Goal: Task Accomplishment & Management: Manage account settings

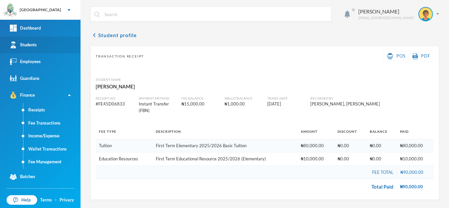
click at [55, 45] on link "Students" at bounding box center [40, 44] width 80 height 17
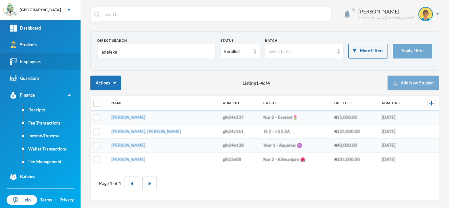
drag, startPoint x: 123, startPoint y: 52, endPoint x: 33, endPoint y: 53, distance: 90.7
click at [44, 52] on div "Greenland Hall Your Bluebic Account Greenland Hall Add a New School Dashboard S…" at bounding box center [224, 104] width 449 height 208
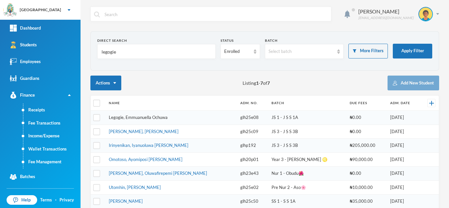
type input "legogie"
click at [141, 119] on link "Legogie, Emmuanuella Ochuwa" at bounding box center [138, 117] width 59 height 5
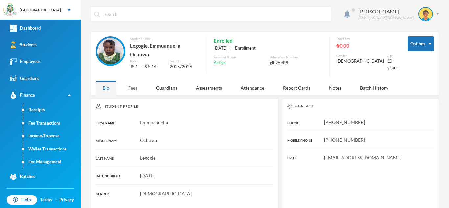
click at [135, 83] on div "Fees" at bounding box center [132, 88] width 23 height 14
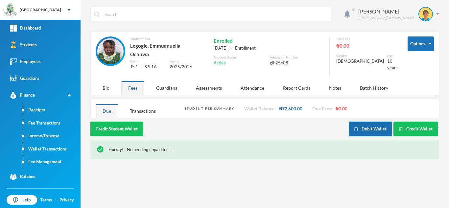
click at [365, 125] on button "Debit Wallet" at bounding box center [369, 129] width 43 height 15
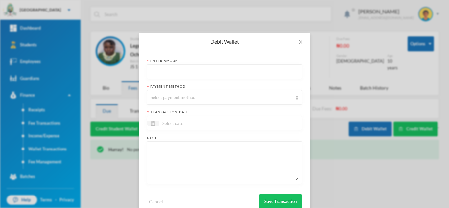
click at [161, 70] on input "text" at bounding box center [224, 72] width 148 height 15
type input "15400"
click at [166, 98] on div "Select payment method" at bounding box center [221, 97] width 142 height 7
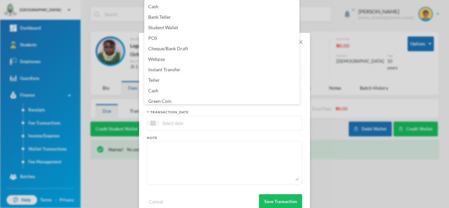
scroll to position [2, 0]
click at [166, 98] on span "Green Coin" at bounding box center [159, 99] width 23 height 6
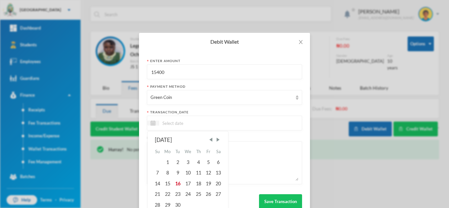
click at [185, 122] on input at bounding box center [186, 123] width 55 height 8
click at [174, 182] on div "16" at bounding box center [177, 183] width 10 height 11
type input "16/09/2025"
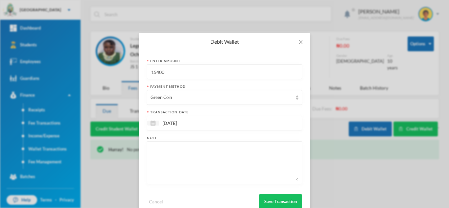
click at [173, 168] on textarea at bounding box center [224, 163] width 148 height 36
type textarea "english, BST, CCA, CIVIC, Business studies"
click at [273, 198] on button "Save Transaction" at bounding box center [280, 201] width 43 height 15
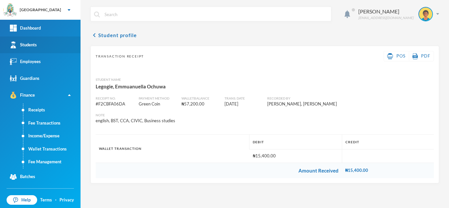
click at [59, 47] on link "Students" at bounding box center [40, 44] width 80 height 17
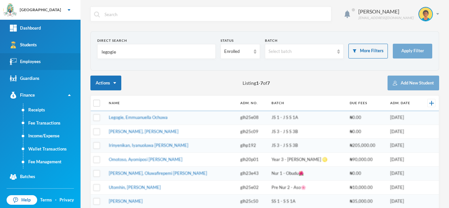
drag, startPoint x: 121, startPoint y: 52, endPoint x: 16, endPoint y: 63, distance: 105.3
click at [16, 63] on div "Greenland Hall Your Bluebic Account Greenland Hall Add a New School Dashboard S…" at bounding box center [224, 104] width 449 height 208
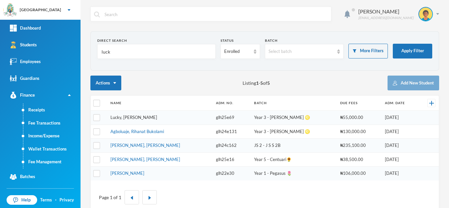
type input "luck"
click at [132, 118] on link "Lucky, Divine Amachukwu" at bounding box center [133, 117] width 47 height 5
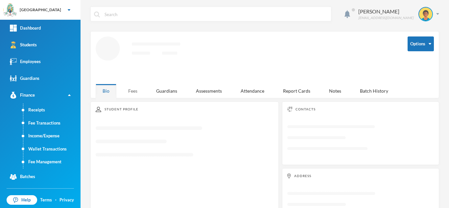
click at [136, 85] on div "Fees" at bounding box center [132, 91] width 23 height 14
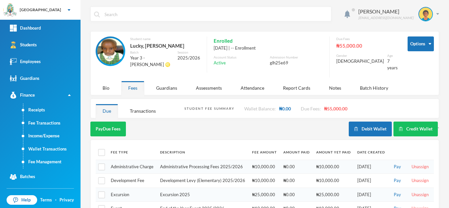
scroll to position [26, 0]
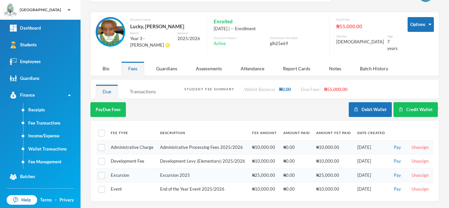
click at [149, 84] on div "Transactions" at bounding box center [143, 91] width 40 height 14
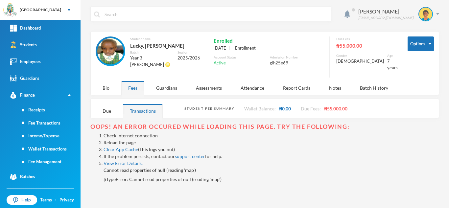
click at [121, 140] on link "Reload the page" at bounding box center [119, 143] width 32 height 6
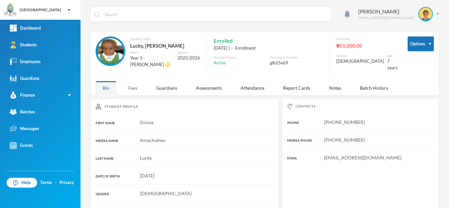
click at [137, 84] on div "Fees" at bounding box center [132, 88] width 23 height 14
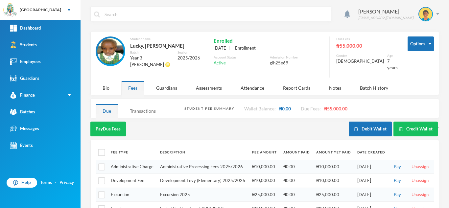
click at [147, 104] on div "Transactions" at bounding box center [143, 111] width 40 height 14
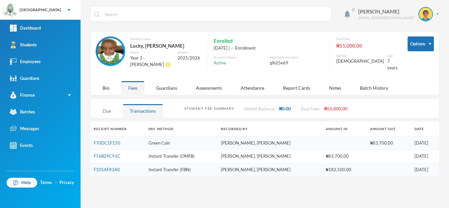
click at [107, 105] on div "Due" at bounding box center [107, 111] width 22 height 14
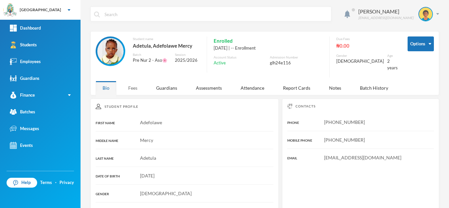
click at [128, 81] on div "Fees" at bounding box center [132, 88] width 23 height 14
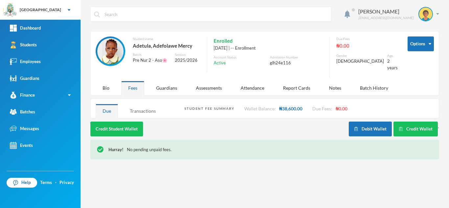
click at [151, 108] on div "Transactions" at bounding box center [143, 111] width 40 height 14
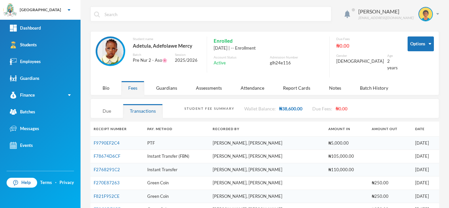
click at [108, 106] on div "Due" at bounding box center [107, 111] width 22 height 14
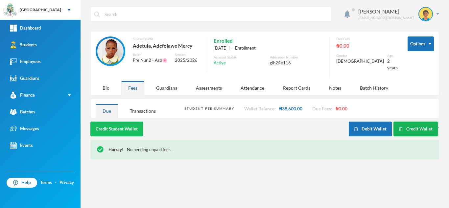
click at [417, 128] on button "Credit Wallet" at bounding box center [415, 129] width 44 height 15
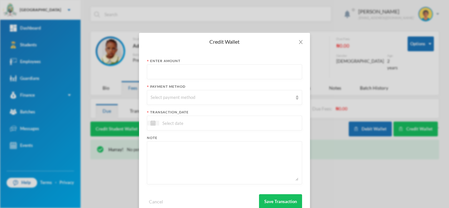
click at [270, 75] on input "text" at bounding box center [224, 72] width 148 height 15
type input "30000"
click at [263, 99] on div "Select payment method" at bounding box center [221, 97] width 142 height 7
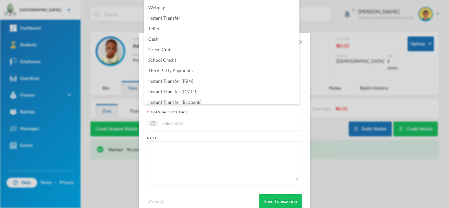
scroll to position [67, 0]
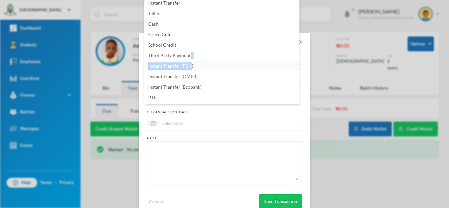
drag, startPoint x: 190, startPoint y: 59, endPoint x: 190, endPoint y: 64, distance: 4.3
click at [190, 64] on ul "Cash Bank Teller Student Wallet POS Cheque/Bank Draft Webpay Instant Transfer T…" at bounding box center [221, 52] width 155 height 104
click at [191, 64] on span "Instant Transfer (FBN)" at bounding box center [170, 66] width 45 height 6
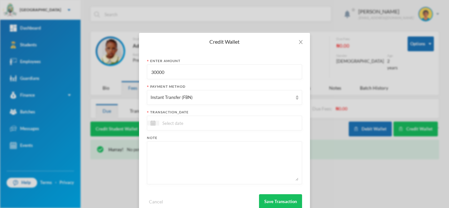
click at [181, 127] on div at bounding box center [224, 123] width 155 height 15
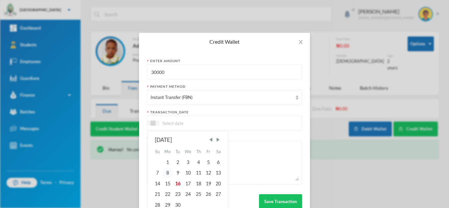
click at [166, 171] on div "8" at bounding box center [167, 172] width 11 height 11
type input "08/09/2025"
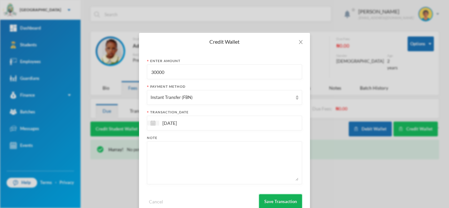
click at [272, 197] on button "Save Transaction" at bounding box center [280, 201] width 43 height 15
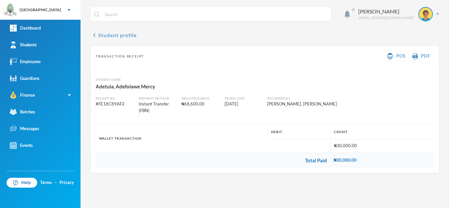
click at [105, 34] on button "chevron_left Student profile" at bounding box center [113, 35] width 46 height 8
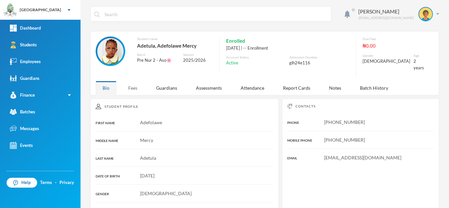
click at [134, 83] on div "Fees" at bounding box center [132, 88] width 23 height 14
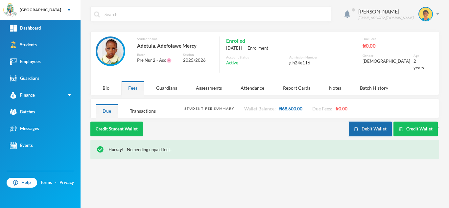
click at [373, 122] on button "Debit Wallet" at bounding box center [369, 129] width 43 height 15
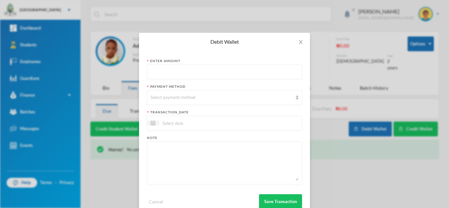
click at [171, 70] on input "text" at bounding box center [224, 72] width 148 height 15
click at [170, 98] on div "Select payment method" at bounding box center [221, 97] width 142 height 7
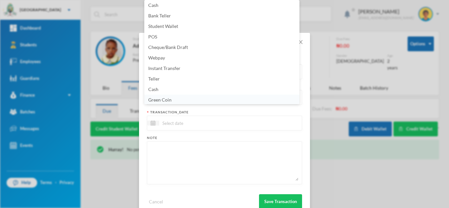
scroll to position [2, 0]
click at [167, 98] on span "Green Coin" at bounding box center [159, 99] width 23 height 6
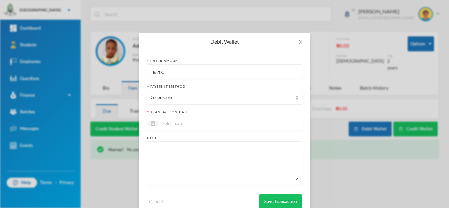
click at [222, 77] on input "36200" at bounding box center [224, 72] width 148 height 15
type input "35300"
click at [194, 127] on div at bounding box center [224, 123] width 155 height 15
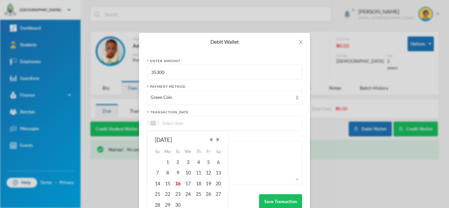
click at [177, 182] on div "16" at bounding box center [177, 183] width 10 height 11
type input "16/09/2025"
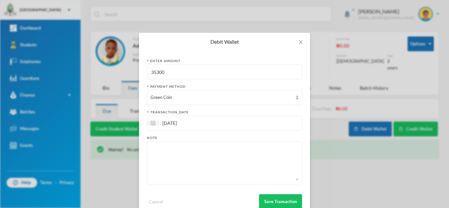
click at [174, 157] on textarea at bounding box center [224, 163] width 148 height 36
type textarea "books"
click at [276, 199] on button "Save Transaction" at bounding box center [280, 201] width 43 height 15
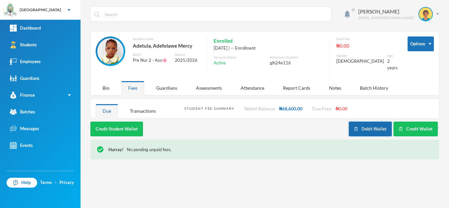
click at [376, 123] on button "Debit Wallet" at bounding box center [369, 129] width 43 height 15
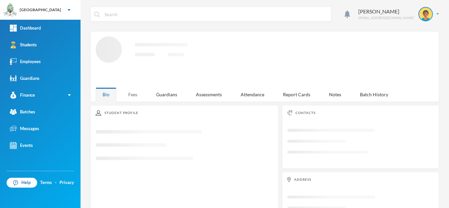
click at [134, 93] on div "Fees" at bounding box center [132, 94] width 23 height 14
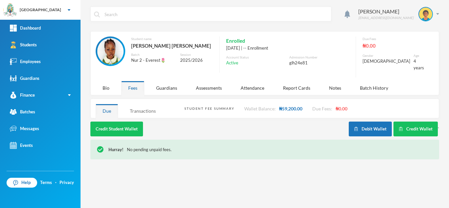
click at [139, 105] on div "Transactions" at bounding box center [143, 111] width 40 height 14
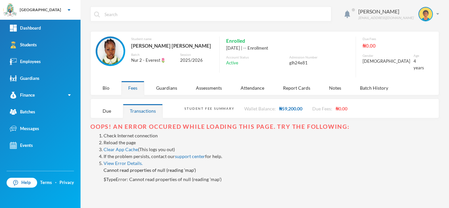
click at [116, 140] on link "Reload the page" at bounding box center [119, 143] width 32 height 6
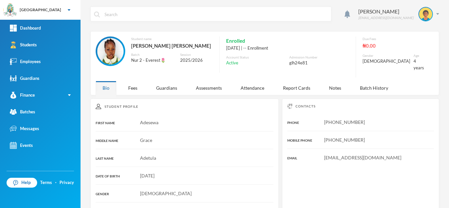
click at [137, 91] on div "Aderogba Olumide olumide.aderogba@greenlandhall.org Student name Adetula, Adese…" at bounding box center [264, 104] width 368 height 208
click at [133, 84] on div "Fees" at bounding box center [132, 88] width 23 height 14
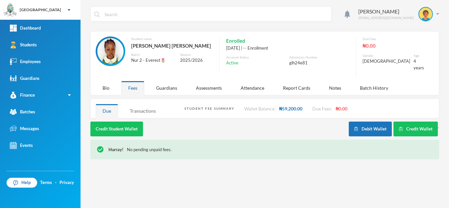
click at [149, 107] on div "Transactions" at bounding box center [143, 111] width 40 height 14
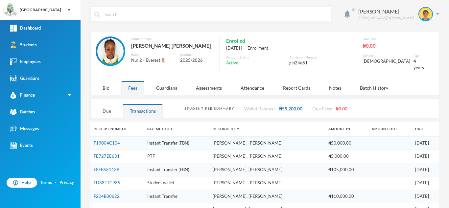
click at [106, 107] on div "Due" at bounding box center [107, 111] width 22 height 14
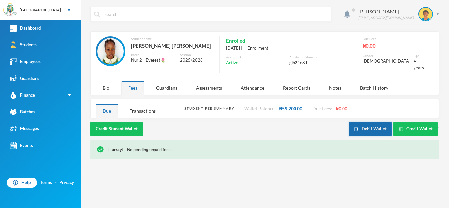
click at [362, 122] on button "Debit Wallet" at bounding box center [369, 129] width 43 height 15
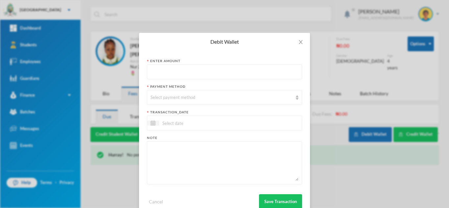
click at [219, 70] on input "text" at bounding box center [224, 72] width 148 height 15
type input "50000"
click at [199, 97] on div "Select payment method" at bounding box center [221, 97] width 142 height 7
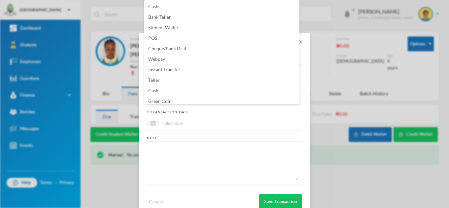
scroll to position [2, 0]
click at [199, 97] on li "Green Coin" at bounding box center [221, 99] width 155 height 11
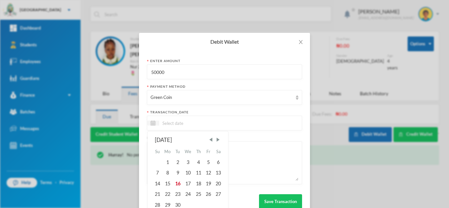
click at [185, 122] on input at bounding box center [186, 123] width 55 height 8
click at [174, 183] on div "16" at bounding box center [177, 183] width 10 height 11
type input "16/09/2025"
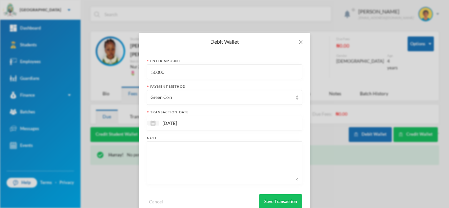
click at [173, 168] on textarea at bounding box center [224, 163] width 148 height 36
type textarea "books"
click at [275, 198] on button "Save Transaction" at bounding box center [280, 201] width 43 height 15
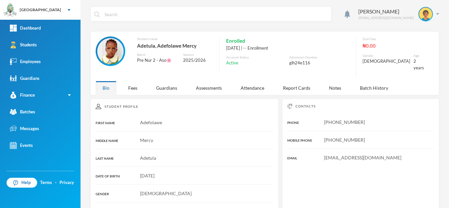
click at [131, 93] on div "Aderogba Olumide olumide.aderogba@greenlandhall.org Student name Adetula, Adefo…" at bounding box center [264, 104] width 368 height 208
click at [131, 81] on div "Fees" at bounding box center [132, 88] width 23 height 14
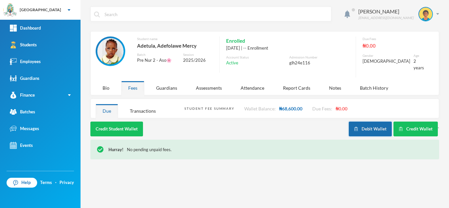
click at [368, 122] on button "Debit Wallet" at bounding box center [369, 129] width 43 height 15
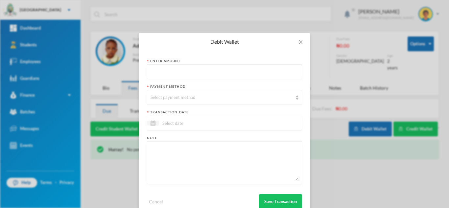
click at [222, 74] on input "text" at bounding box center [224, 72] width 148 height 15
type input "8550"
click at [205, 100] on div "Select payment method" at bounding box center [221, 97] width 142 height 7
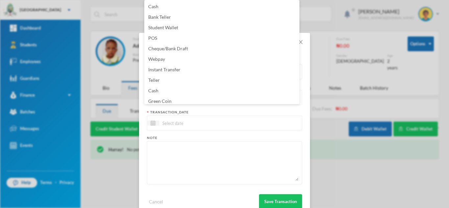
scroll to position [2, 0]
click at [205, 100] on li "Green Coin" at bounding box center [221, 99] width 155 height 11
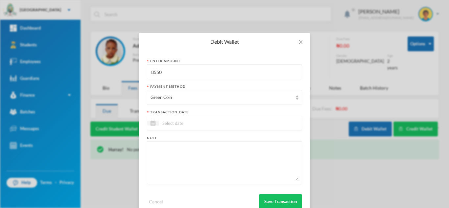
click at [189, 124] on input at bounding box center [186, 123] width 55 height 8
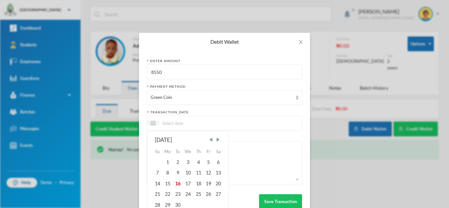
click at [173, 183] on div "16" at bounding box center [177, 183] width 10 height 11
type input "16/09/2025"
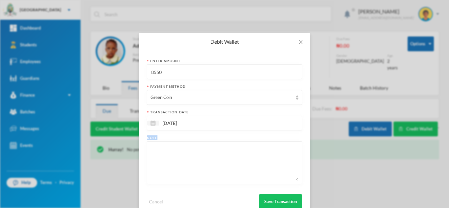
click at [173, 183] on div at bounding box center [224, 162] width 155 height 43
click at [185, 168] on textarea at bounding box center [224, 163] width 148 height 36
type textarea "balance books for Adesewa"
click at [270, 197] on button "Save Transaction" at bounding box center [280, 201] width 43 height 15
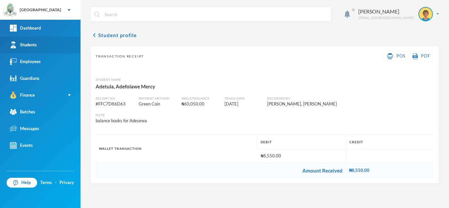
click at [60, 50] on link "Students" at bounding box center [40, 44] width 80 height 17
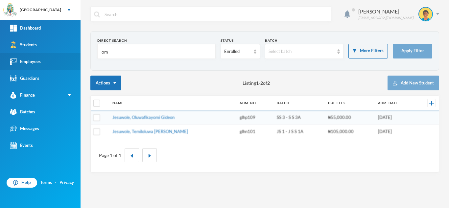
drag, startPoint x: 116, startPoint y: 58, endPoint x: 80, endPoint y: 56, distance: 35.9
click at [80, 56] on div "Greenland Hall Your Bluebic Account Greenland Hall Add a New School Dashboard S…" at bounding box center [224, 104] width 449 height 208
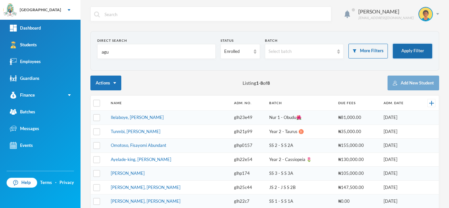
type input "agu"
click at [410, 46] on button "Apply Filter" at bounding box center [411, 51] width 39 height 15
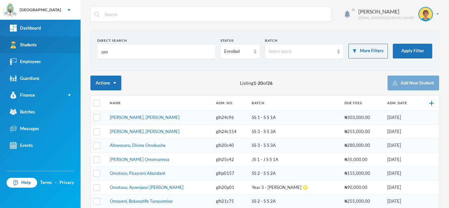
drag, startPoint x: 112, startPoint y: 53, endPoint x: 44, endPoint y: 45, distance: 68.1
click at [49, 45] on div "Greenland Hall Your Bluebic Account Greenland Hall Add a New School Dashboard S…" at bounding box center [224, 104] width 449 height 208
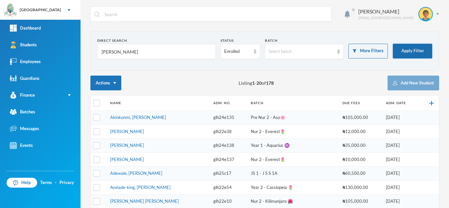
type input "ajayi"
click at [404, 47] on button "Apply Filter" at bounding box center [411, 51] width 39 height 15
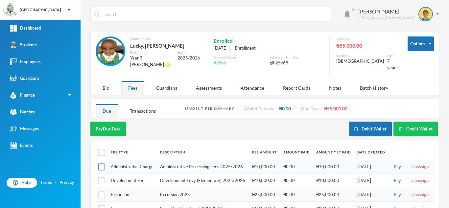
click at [102, 166] on input "checkbox" at bounding box center [101, 167] width 7 height 7
checkbox input "true"
click at [112, 122] on button "Pay Selected (1)" at bounding box center [110, 129] width 40 height 15
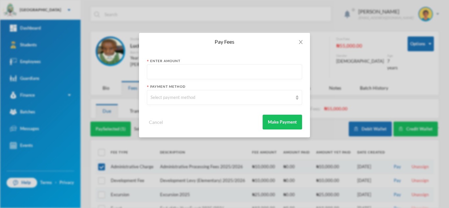
click at [158, 69] on input "text" at bounding box center [224, 72] width 148 height 15
type input "10000"
click at [163, 99] on div "Select payment method" at bounding box center [221, 97] width 142 height 7
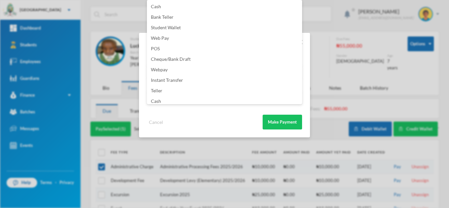
scroll to position [77, 0]
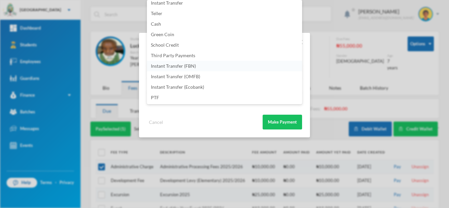
click at [206, 68] on li "Instant Transfer (FBN)" at bounding box center [224, 66] width 155 height 11
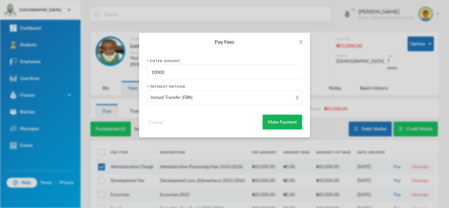
click at [279, 124] on button "Make Payment" at bounding box center [281, 122] width 39 height 15
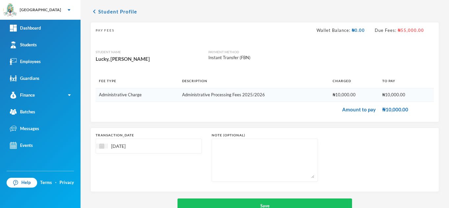
scroll to position [42, 0]
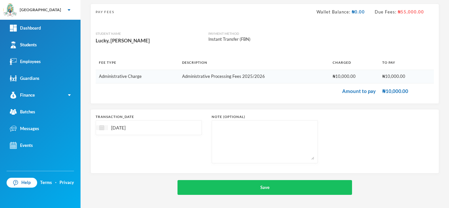
click at [103, 130] on div at bounding box center [102, 127] width 12 height 5
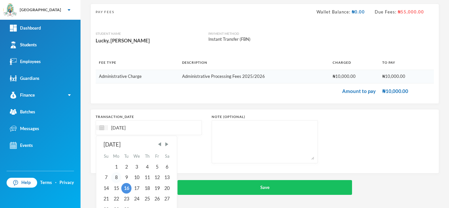
click at [116, 176] on div "8" at bounding box center [116, 177] width 11 height 11
type input "08/09/2025"
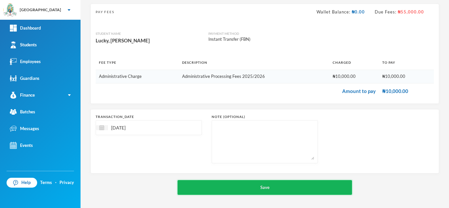
click at [206, 193] on button "Save" at bounding box center [264, 187] width 174 height 15
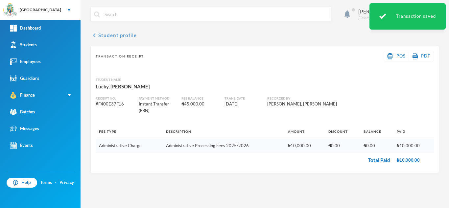
click at [104, 36] on button "chevron_left Student profile" at bounding box center [113, 35] width 46 height 8
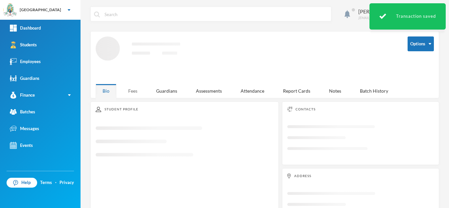
click at [133, 88] on div "Fees" at bounding box center [132, 91] width 23 height 14
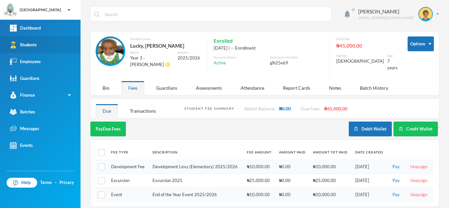
click at [45, 44] on link "Students" at bounding box center [40, 44] width 80 height 17
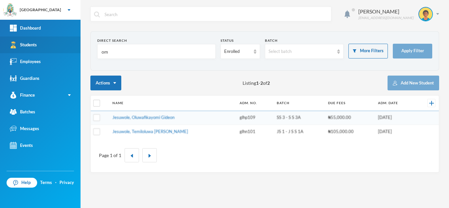
drag, startPoint x: 126, startPoint y: 54, endPoint x: 78, endPoint y: 46, distance: 48.3
click at [78, 46] on div "Greenland Hall Your Bluebic Account Greenland Hall Add a New School Dashboard S…" at bounding box center [224, 104] width 449 height 208
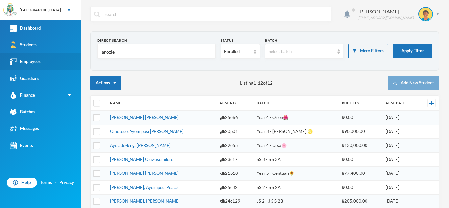
drag, startPoint x: 125, startPoint y: 55, endPoint x: 59, endPoint y: 57, distance: 66.0
click at [59, 57] on div "Greenland Hall Your Bluebic Account Greenland Hall Add a New School Dashboard S…" at bounding box center [224, 104] width 449 height 208
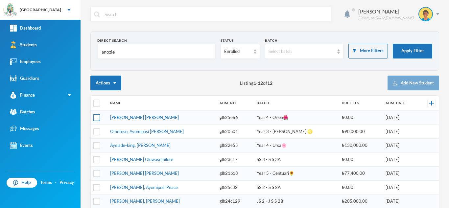
type input "anozie"
click at [97, 117] on input "checkbox" at bounding box center [96, 117] width 7 height 7
checkbox input "true"
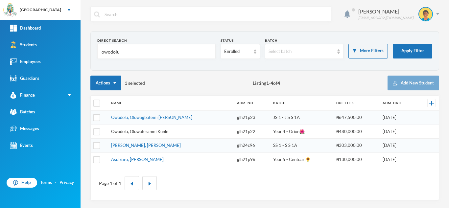
type input "owodolu"
click at [126, 132] on link "Owodolu, Oluwaferanmi Kunle" at bounding box center [139, 131] width 57 height 5
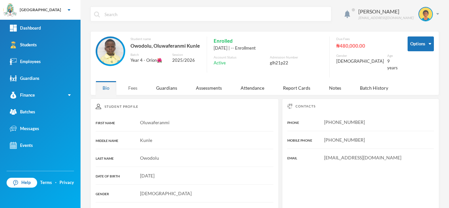
click at [132, 81] on div "Fees" at bounding box center [132, 88] width 23 height 14
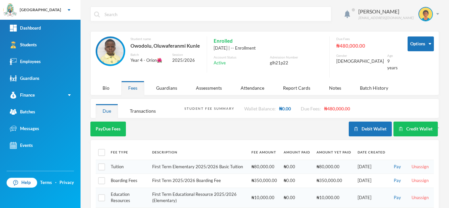
scroll to position [48, 0]
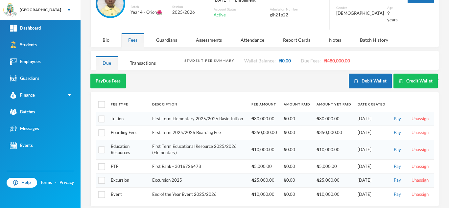
click at [416, 129] on button "Unassign" at bounding box center [419, 132] width 21 height 7
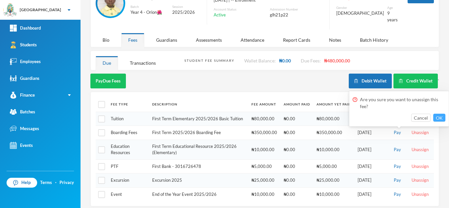
click at [435, 118] on button "OK" at bounding box center [439, 118] width 12 height 8
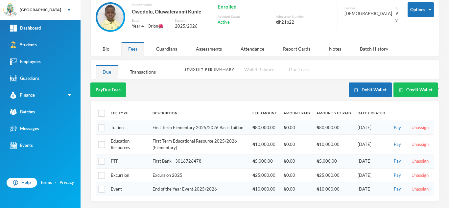
scroll to position [34, 0]
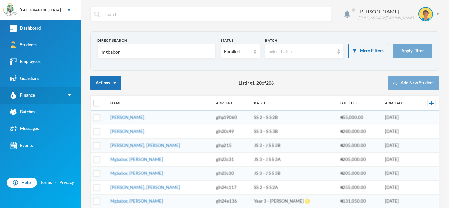
click at [41, 96] on link "Finance" at bounding box center [40, 95] width 80 height 17
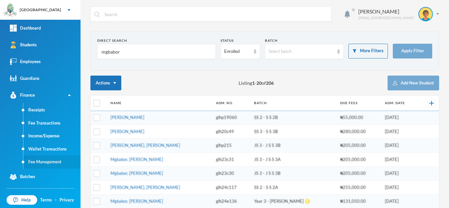
click at [44, 163] on link "Fee Management" at bounding box center [51, 161] width 57 height 13
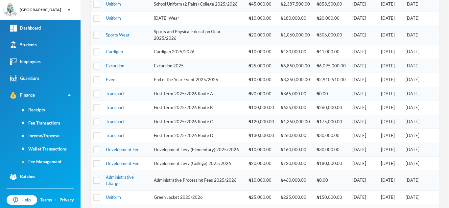
scroll to position [172, 0]
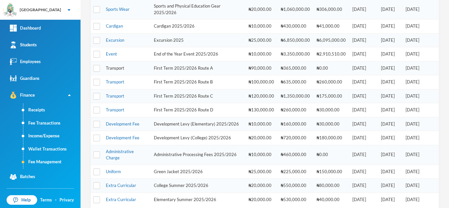
click at [121, 71] on link "Transport" at bounding box center [115, 67] width 18 height 5
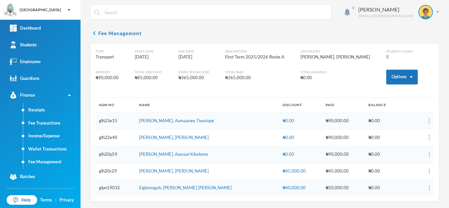
scroll to position [2, 0]
click at [48, 159] on link "Fee Management" at bounding box center [51, 161] width 57 height 13
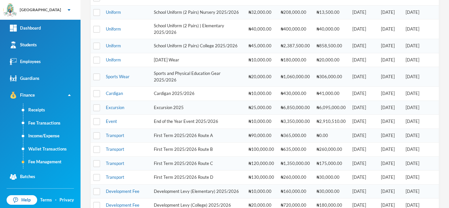
scroll to position [110, 0]
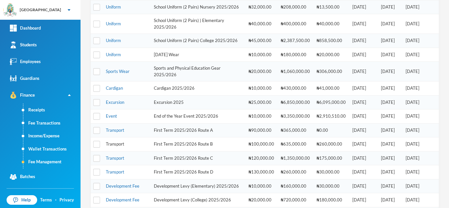
click at [114, 146] on link "Transport" at bounding box center [115, 143] width 18 height 5
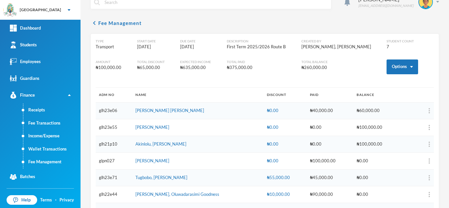
scroll to position [35, 0]
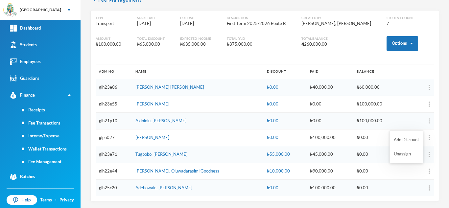
click at [428, 121] on img "button" at bounding box center [428, 120] width 1 height 5
click at [51, 160] on link "Fee Management" at bounding box center [51, 161] width 57 height 13
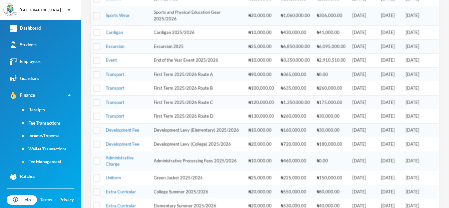
scroll to position [195, 0]
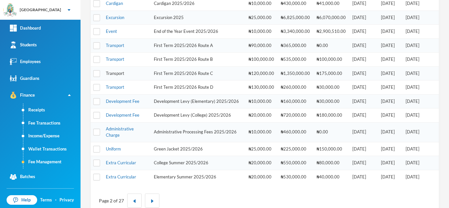
click at [120, 76] on link "Transport" at bounding box center [115, 73] width 18 height 5
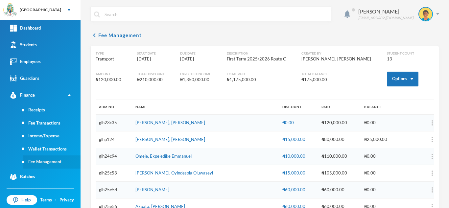
click at [39, 161] on link "Fee Management" at bounding box center [51, 161] width 57 height 13
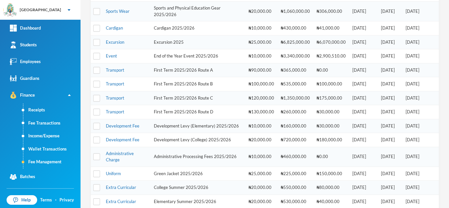
scroll to position [168, 0]
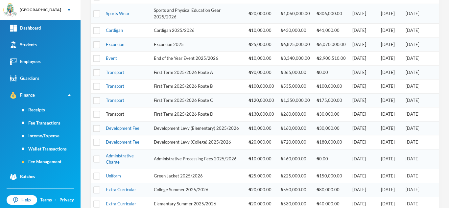
click at [112, 117] on link "Transport" at bounding box center [115, 113] width 18 height 5
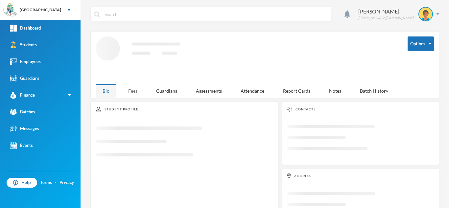
click at [134, 90] on div "Fees" at bounding box center [132, 91] width 23 height 14
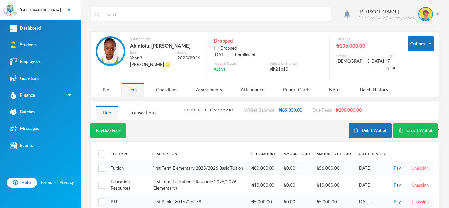
click at [414, 166] on button "Unassign" at bounding box center [419, 168] width 21 height 7
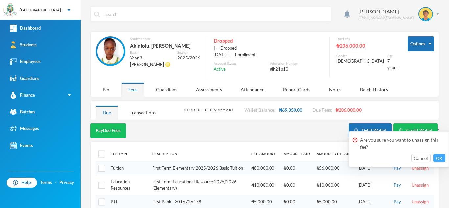
click at [437, 158] on button "OK" at bounding box center [439, 158] width 12 height 8
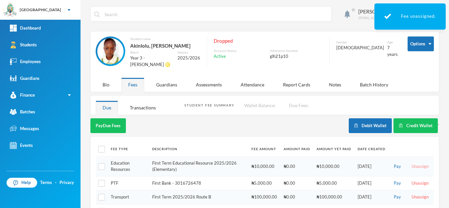
click at [410, 163] on button "Unassign" at bounding box center [419, 166] width 21 height 7
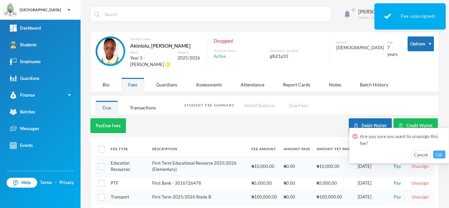
click at [437, 153] on button "OK" at bounding box center [439, 154] width 12 height 8
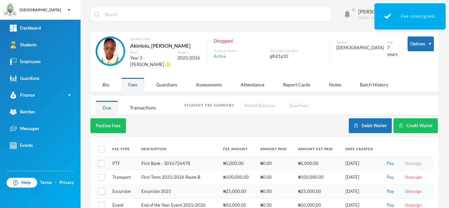
click at [414, 163] on button "Unassign" at bounding box center [412, 163] width 21 height 7
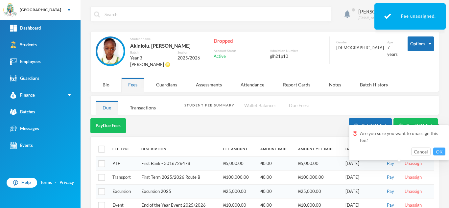
click at [438, 152] on button "OK" at bounding box center [439, 151] width 12 height 8
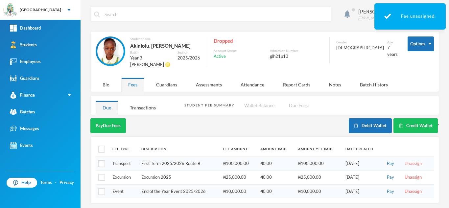
click at [408, 162] on button "Unassign" at bounding box center [412, 163] width 21 height 7
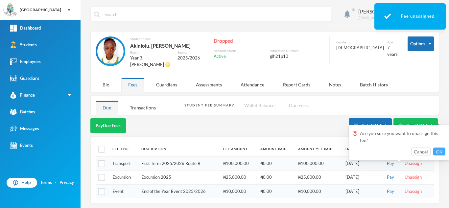
click at [438, 151] on button "OK" at bounding box center [439, 151] width 12 height 8
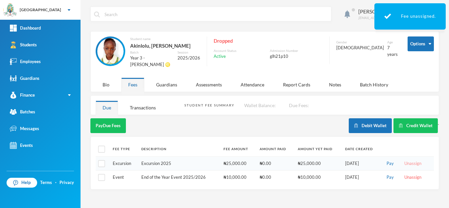
click at [410, 160] on button "Unassign" at bounding box center [412, 163] width 21 height 7
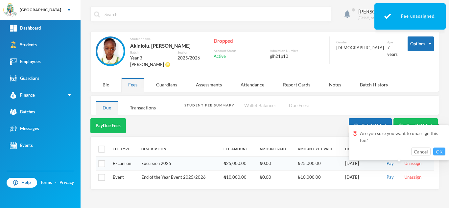
click at [438, 151] on button "OK" at bounding box center [439, 151] width 12 height 8
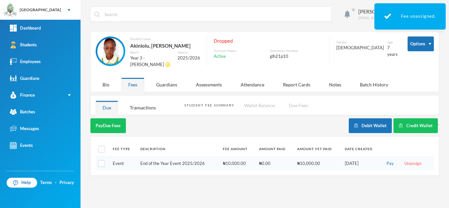
click at [412, 158] on td "Pay Unassign" at bounding box center [407, 163] width 53 height 14
click at [416, 162] on button "Unassign" at bounding box center [412, 163] width 21 height 7
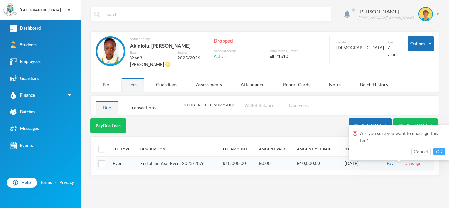
click at [439, 152] on button "OK" at bounding box center [439, 151] width 12 height 8
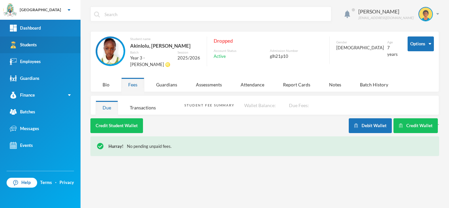
click at [36, 41] on link "Students" at bounding box center [40, 44] width 80 height 17
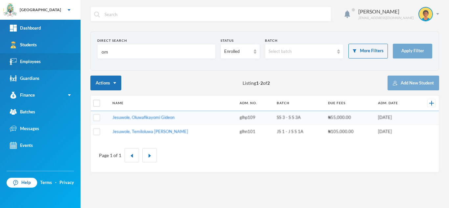
drag, startPoint x: 122, startPoint y: 53, endPoint x: 47, endPoint y: 61, distance: 75.3
click at [48, 60] on div "Greenland Hall Your Bluebic Account Greenland Hall Add a New School Dashboard S…" at bounding box center [224, 104] width 449 height 208
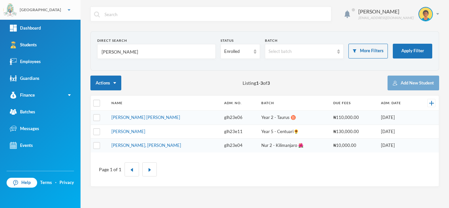
type input "asare"
click at [120, 117] on link "Asare, Charity Abena" at bounding box center [145, 117] width 69 height 5
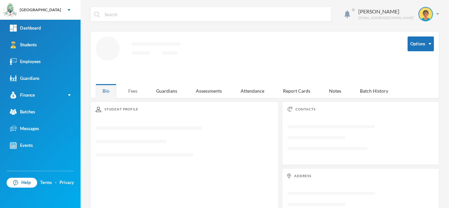
click at [138, 91] on div "Fees" at bounding box center [132, 91] width 23 height 14
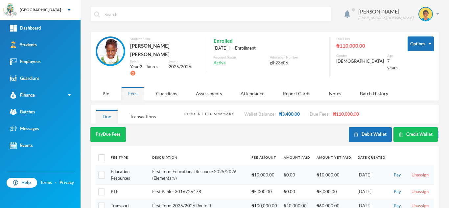
drag, startPoint x: 443, startPoint y: 114, endPoint x: 448, endPoint y: 171, distance: 57.1
click at [448, 171] on div "Aderogba Olumide olumide.aderogba@greenlandhall.org Options Student name Asare,…" at bounding box center [264, 104] width 368 height 208
click at [284, 127] on div "Pay Due Fees" at bounding box center [219, 134] width 258 height 15
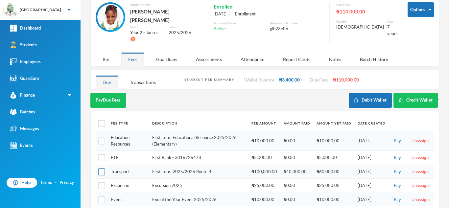
click at [100, 168] on input "checkbox" at bounding box center [101, 171] width 7 height 7
checkbox input "true"
click at [99, 93] on button "Pay Selected (1)" at bounding box center [110, 100] width 40 height 15
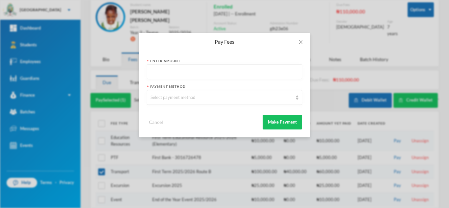
click at [176, 70] on input "text" at bounding box center [224, 72] width 148 height 15
type input "83000"
click at [175, 99] on div "Select payment method" at bounding box center [221, 97] width 142 height 7
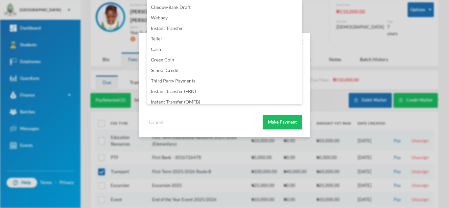
scroll to position [77, 0]
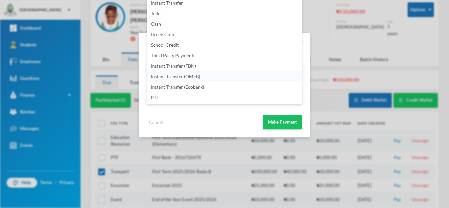
click at [207, 76] on li "Instant Transfer (OMFB)" at bounding box center [224, 76] width 155 height 11
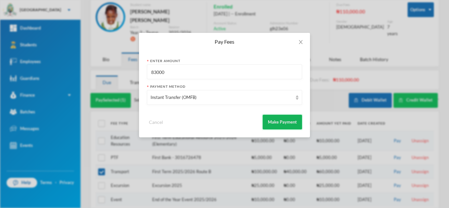
click at [278, 122] on button "Make Payment" at bounding box center [281, 122] width 39 height 15
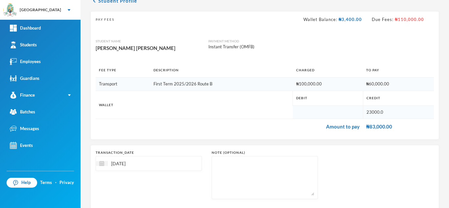
scroll to position [70, 0]
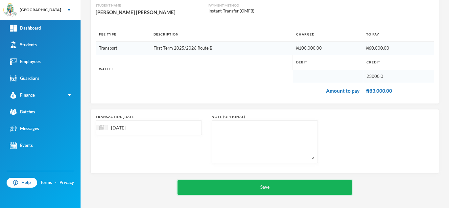
click at [259, 184] on button "Save" at bounding box center [264, 187] width 174 height 15
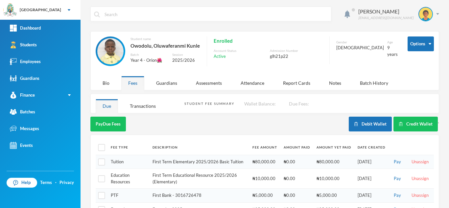
scroll to position [34, 0]
